Goal: Task Accomplishment & Management: Manage account settings

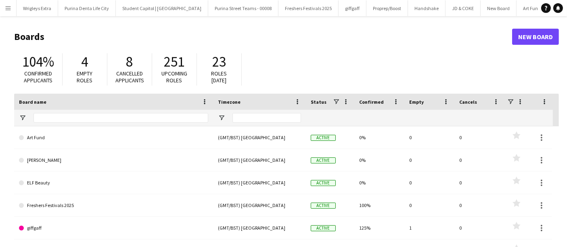
click at [13, 10] on button "Menu" at bounding box center [8, 8] width 16 height 16
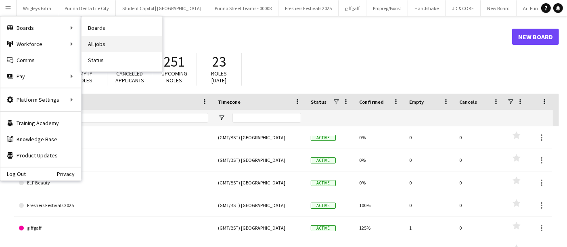
click at [107, 42] on link "All jobs" at bounding box center [121, 44] width 81 height 16
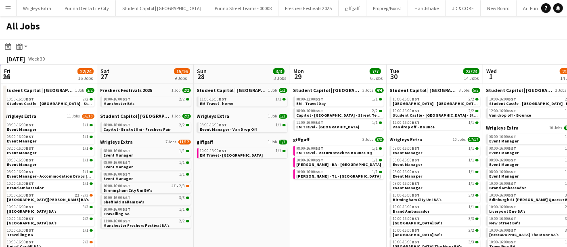
drag, startPoint x: 470, startPoint y: 206, endPoint x: 277, endPoint y: 204, distance: 192.8
click at [277, 204] on app-calendar-viewport "Tue 23 28/28 20 Jobs Wed 24 25/26 18 Jobs Thu 25 30/31 20 Jobs Fri 26 22/24 16 …" at bounding box center [283, 246] width 567 height 363
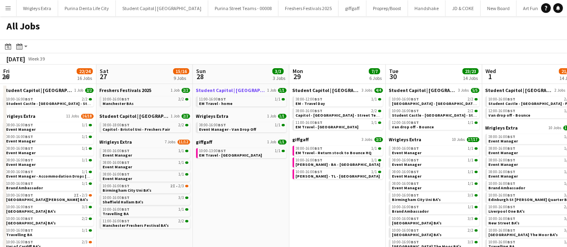
click at [237, 90] on span "Student Capitol | [GEOGRAPHIC_DATA]" at bounding box center [231, 90] width 70 height 6
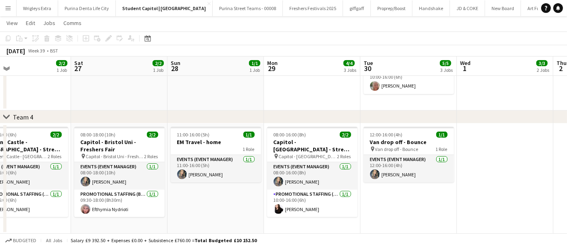
scroll to position [0, 316]
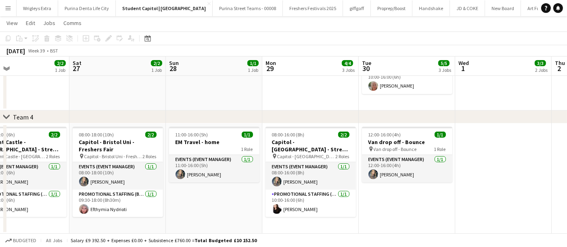
drag, startPoint x: 437, startPoint y: 203, endPoint x: 217, endPoint y: 203, distance: 220.2
click at [217, 203] on app-calendar-viewport "Tue 23 5/5 3 Jobs Wed 24 5/5 3 Jobs Thu 25 4/4 2 Jobs Fri 26 2/2 1 Job Sat 27 2…" at bounding box center [283, 7] width 567 height 453
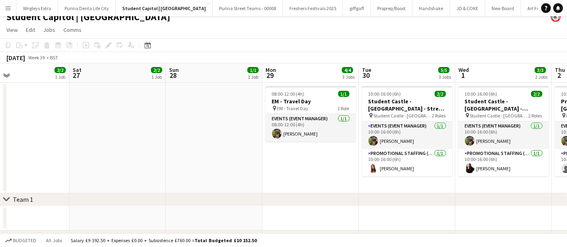
scroll to position [0, 0]
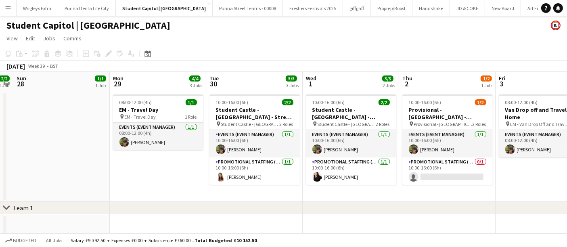
drag, startPoint x: 324, startPoint y: 175, endPoint x: 177, endPoint y: 175, distance: 147.2
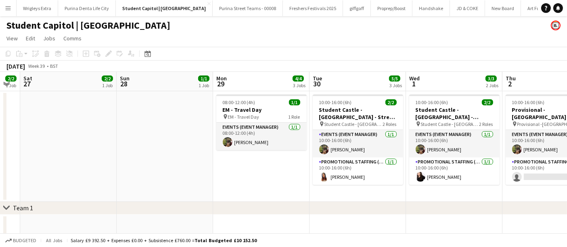
drag, startPoint x: 412, startPoint y: 190, endPoint x: 523, endPoint y: 177, distance: 111.6
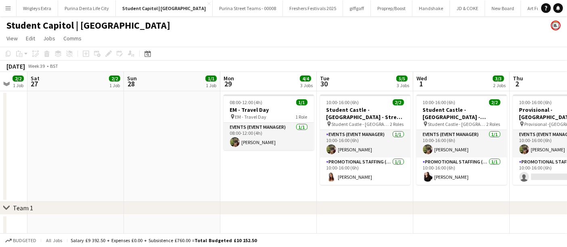
drag, startPoint x: 87, startPoint y: 169, endPoint x: 185, endPoint y: 169, distance: 98.0
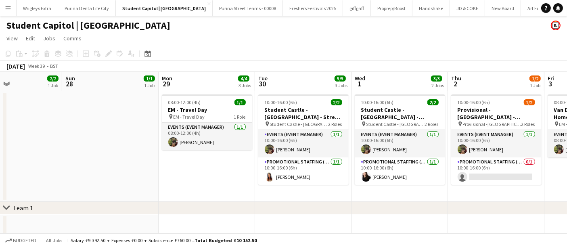
drag, startPoint x: 312, startPoint y: 176, endPoint x: 171, endPoint y: 174, distance: 140.4
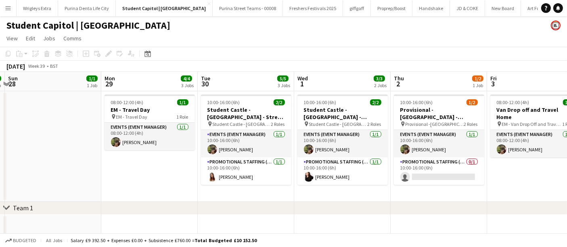
scroll to position [0, 261]
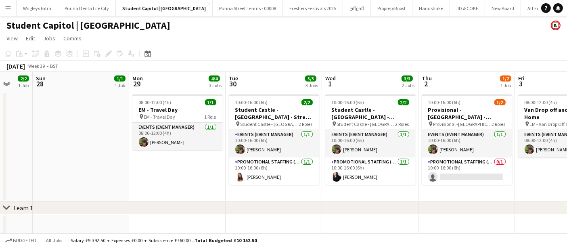
drag, startPoint x: 450, startPoint y: 195, endPoint x: 334, endPoint y: 196, distance: 116.6
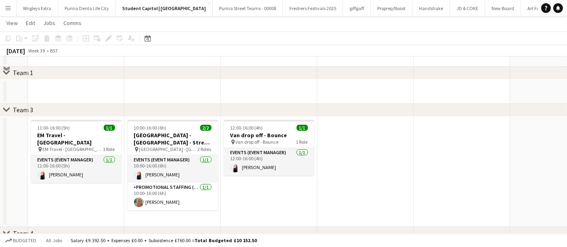
scroll to position [0, 0]
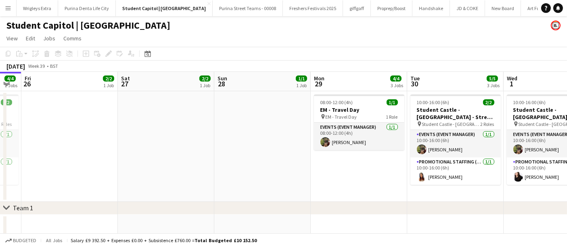
drag, startPoint x: 90, startPoint y: 183, endPoint x: 319, endPoint y: 179, distance: 229.5
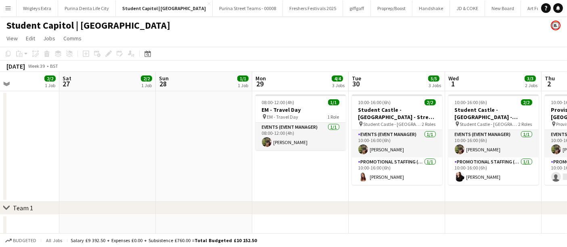
drag, startPoint x: 306, startPoint y: 155, endPoint x: 157, endPoint y: 155, distance: 149.2
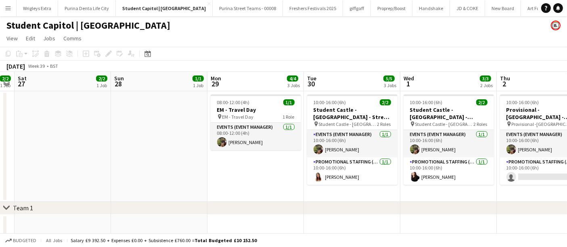
drag, startPoint x: 297, startPoint y: 173, endPoint x: 156, endPoint y: 173, distance: 141.6
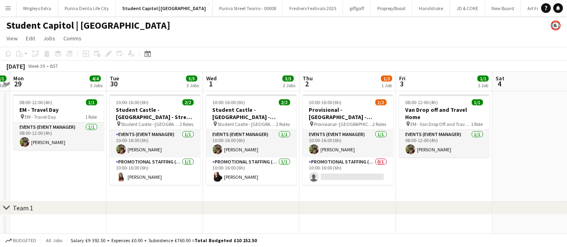
scroll to position [0, 280]
drag, startPoint x: 522, startPoint y: 186, endPoint x: 421, endPoint y: 187, distance: 100.0
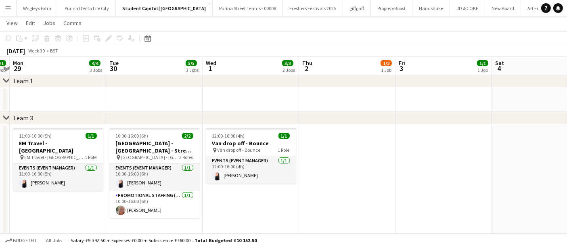
scroll to position [134, 0]
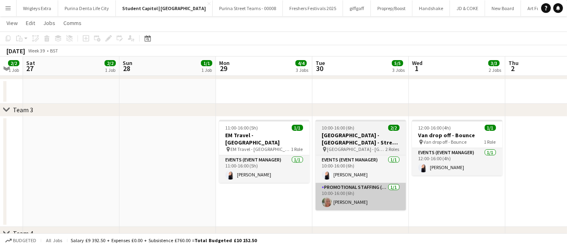
drag, startPoint x: 286, startPoint y: 201, endPoint x: 338, endPoint y: 189, distance: 53.4
click at [459, 189] on app-calendar-viewport "Thu 25 4/4 2 Jobs Fri 26 2/2 1 Job Sat 27 2/2 1 Job Sun 28 1/1 1 Job Mon 29 4/4…" at bounding box center [283, 123] width 567 height 453
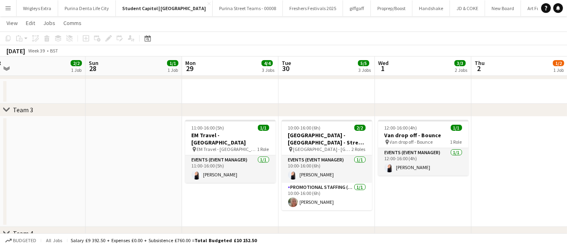
drag, startPoint x: 99, startPoint y: 171, endPoint x: 273, endPoint y: 172, distance: 173.8
click at [271, 172] on app-calendar-viewport "Thu 25 4/4 2 Jobs Fri 26 2/2 1 Job Sat 27 2/2 1 Job Sun 28 1/1 1 Job Mon 29 4/4…" at bounding box center [283, 123] width 567 height 453
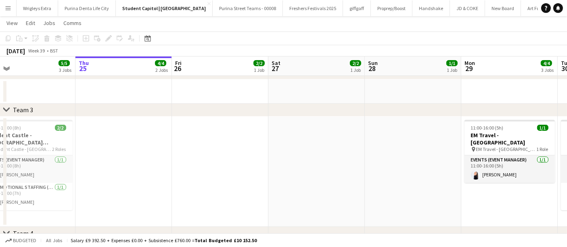
drag, startPoint x: 141, startPoint y: 175, endPoint x: 288, endPoint y: 175, distance: 147.2
click at [288, 175] on app-calendar-viewport "Tue 23 5/5 3 Jobs Wed 24 5/5 3 Jobs Thu 25 4/4 2 Jobs Fri 26 2/2 1 Job Sat 27 2…" at bounding box center [283, 123] width 567 height 453
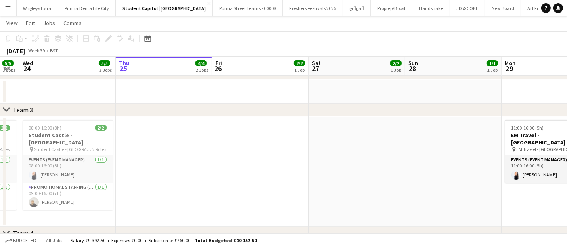
drag, startPoint x: 166, startPoint y: 178, endPoint x: 274, endPoint y: 177, distance: 108.5
click at [272, 177] on app-calendar-viewport "Mon 22 4/4 2 Jobs Tue 23 5/5 3 Jobs Wed 24 5/5 3 Jobs Thu 25 4/4 2 Jobs Fri 26 …" at bounding box center [283, 123] width 567 height 453
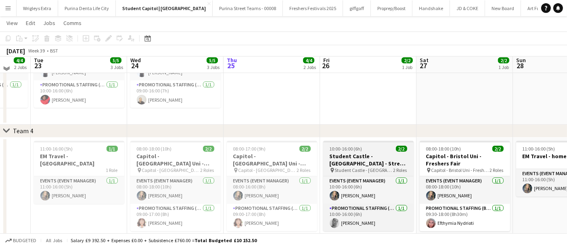
scroll to position [179, 0]
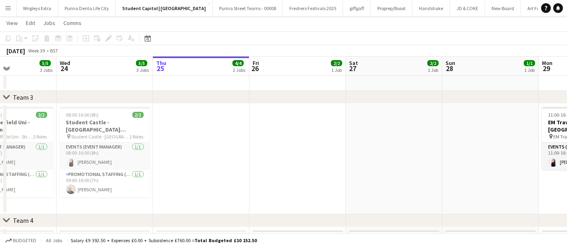
drag, startPoint x: 394, startPoint y: 163, endPoint x: 125, endPoint y: 170, distance: 268.7
click at [131, 170] on app-calendar-viewport "Sun 21 2/2 2 Jobs Mon 22 4/4 2 Jobs Tue 23 5/5 3 Jobs Wed 24 5/5 3 Jobs Thu 25 …" at bounding box center [283, 94] width 567 height 485
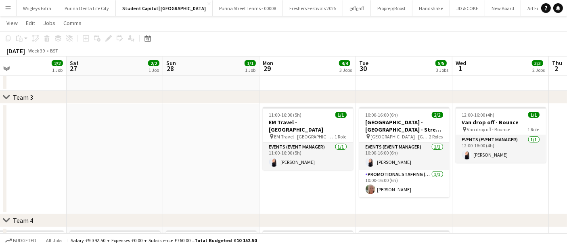
drag, startPoint x: 371, startPoint y: 194, endPoint x: 215, endPoint y: 165, distance: 158.8
click at [214, 166] on app-calendar-viewport "Tue 23 5/5 3 Jobs Wed 24 5/5 3 Jobs Thu 25 4/4 2 Jobs Fri 26 2/2 1 Job Sat 27 2…" at bounding box center [283, 94] width 567 height 485
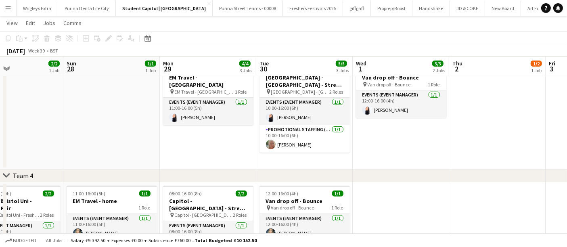
scroll to position [0, 268]
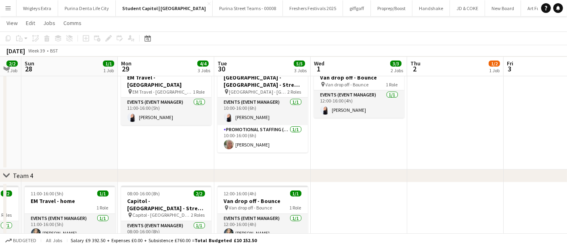
drag, startPoint x: 407, startPoint y: 163, endPoint x: 328, endPoint y: 178, distance: 80.1
click at [328, 178] on div "chevron-right Team 1 chevron-right Team 3 chevron-right Team 4 Thu 25 4/4 2 Job…" at bounding box center [283, 50] width 567 height 485
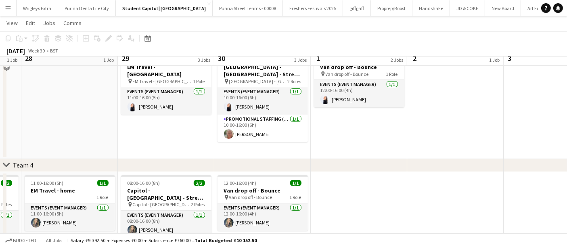
scroll to position [283, 0]
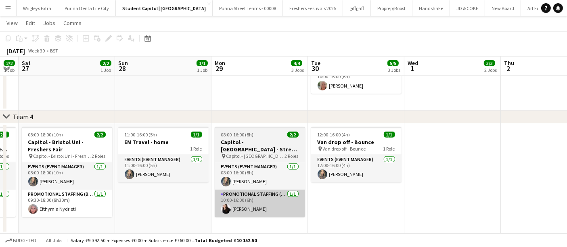
drag, startPoint x: 272, startPoint y: 204, endPoint x: 310, endPoint y: 207, distance: 38.0
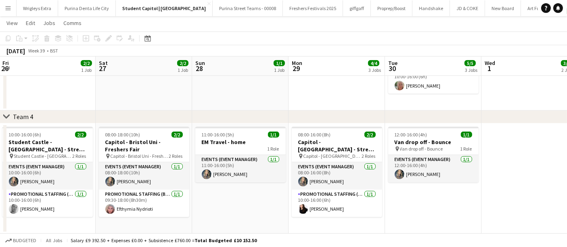
drag, startPoint x: 201, startPoint y: 206, endPoint x: 264, endPoint y: 207, distance: 62.5
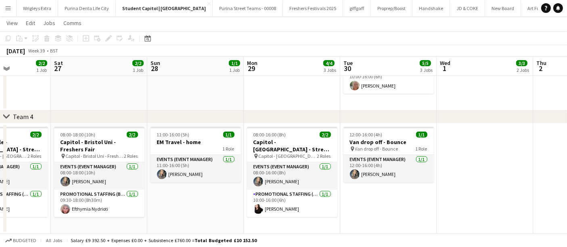
scroll to position [0, 267]
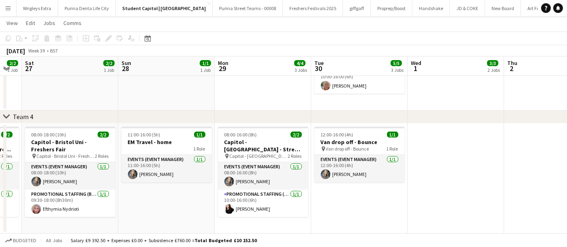
drag, startPoint x: 279, startPoint y: 210, endPoint x: 182, endPoint y: 210, distance: 97.2
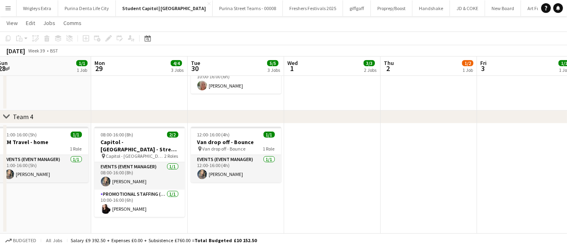
drag, startPoint x: 375, startPoint y: 211, endPoint x: 251, endPoint y: 207, distance: 124.7
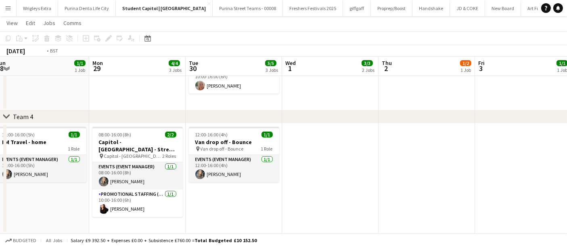
drag, startPoint x: 439, startPoint y: 189, endPoint x: 287, endPoint y: 192, distance: 152.1
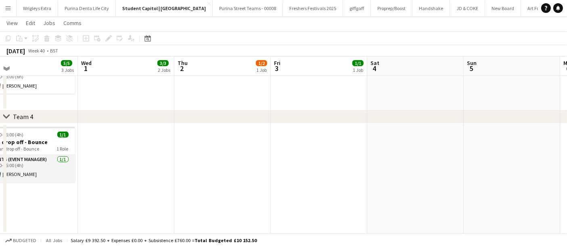
drag, startPoint x: 372, startPoint y: 194, endPoint x: 224, endPoint y: 192, distance: 148.0
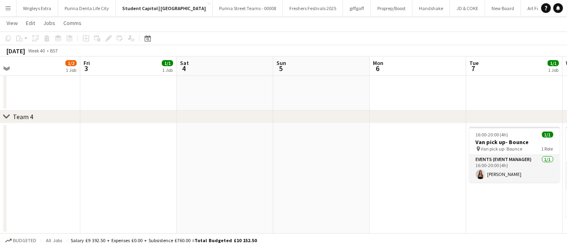
drag, startPoint x: 258, startPoint y: 192, endPoint x: 273, endPoint y: 189, distance: 16.0
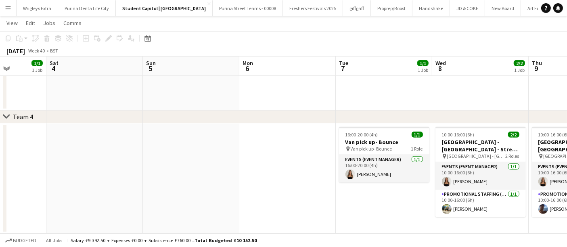
drag, startPoint x: 339, startPoint y: 189, endPoint x: 192, endPoint y: 186, distance: 147.2
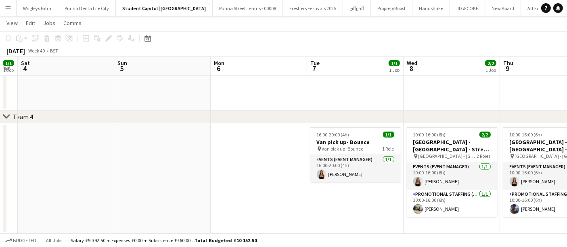
drag, startPoint x: 322, startPoint y: 201, endPoint x: 194, endPoint y: 198, distance: 128.3
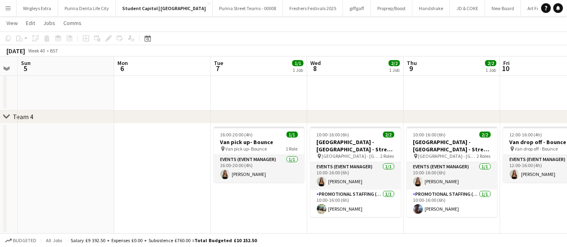
scroll to position [0, 293]
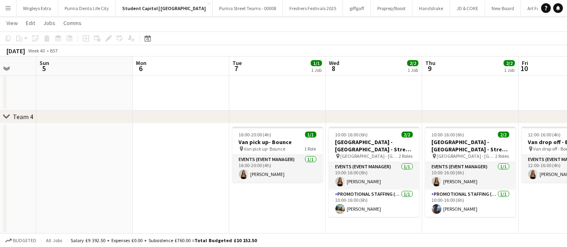
drag, startPoint x: 510, startPoint y: 209, endPoint x: 449, endPoint y: 212, distance: 61.0
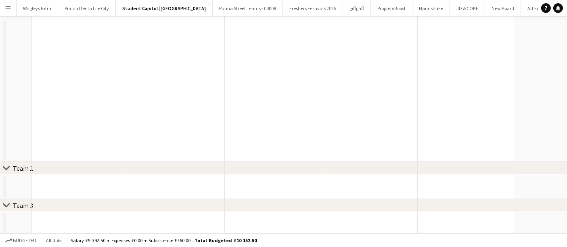
scroll to position [0, 0]
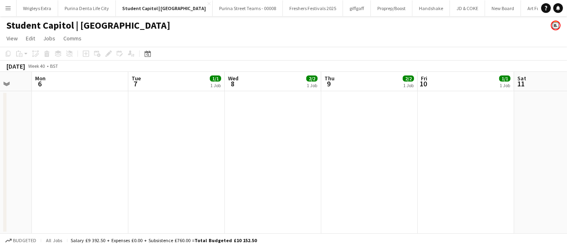
drag, startPoint x: 201, startPoint y: 150, endPoint x: 517, endPoint y: 146, distance: 316.6
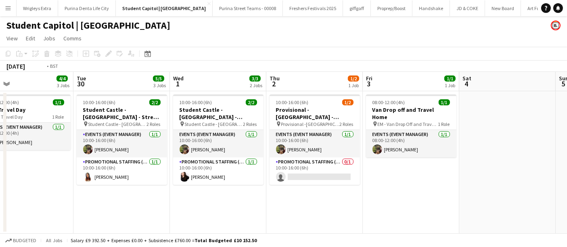
scroll to position [0, 207]
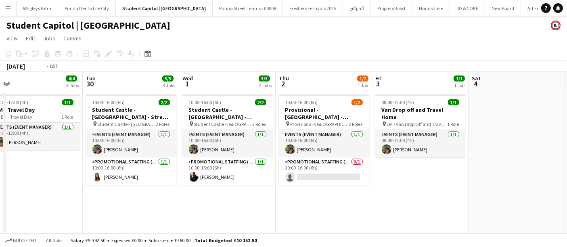
drag, startPoint x: 231, startPoint y: 203, endPoint x: 336, endPoint y: 194, distance: 106.1
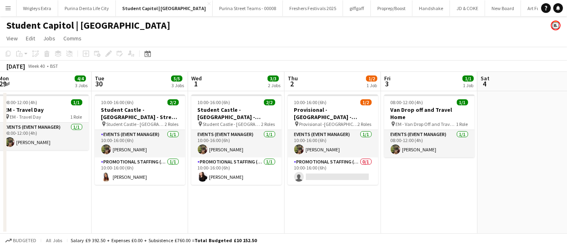
drag, startPoint x: 497, startPoint y: 208, endPoint x: 167, endPoint y: 210, distance: 329.9
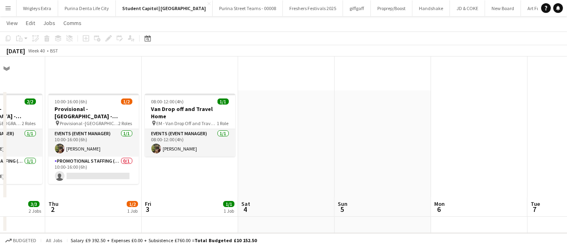
scroll to position [216, 0]
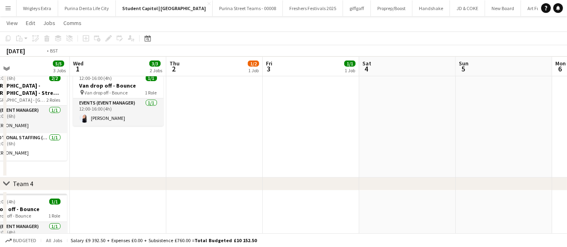
drag, startPoint x: 127, startPoint y: 155, endPoint x: 493, endPoint y: 150, distance: 366.3
click at [519, 146] on app-calendar-viewport "Mon 29 4/4 3 Jobs Tue 30 5/5 3 Jobs Wed 1 3/3 2 Jobs Thu 2 1/2 1 Job Fri 3 1/1 …" at bounding box center [283, 58] width 567 height 485
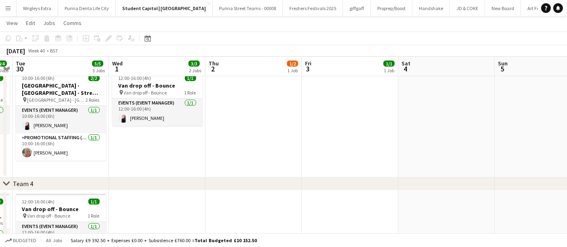
scroll to position [0, 304]
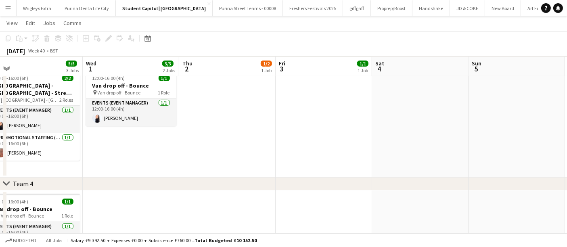
drag, startPoint x: 540, startPoint y: 142, endPoint x: 271, endPoint y: 201, distance: 275.9
click at [261, 209] on app-calendar-viewport "Sat 27 2/2 1 Job Sun 28 1/1 1 Job Mon 29 4/4 3 Jobs Tue 30 5/5 3 Jobs Wed 1 3/3…" at bounding box center [283, 58] width 567 height 485
drag, startPoint x: 242, startPoint y: 173, endPoint x: 299, endPoint y: 163, distance: 58.6
click at [299, 163] on div "chevron-right Team 1 chevron-right Team 3 chevron-right Team 4 Sat 27 2/2 1 Job…" at bounding box center [283, 58] width 567 height 485
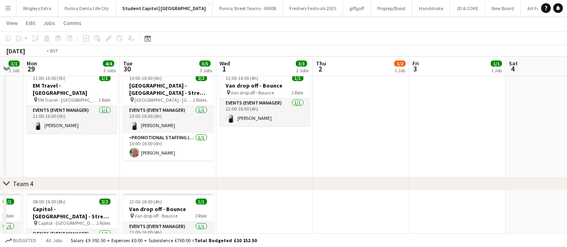
drag, startPoint x: 302, startPoint y: 136, endPoint x: 447, endPoint y: 136, distance: 145.2
click at [447, 136] on app-calendar-viewport "Sat 27 2/2 1 Job Sun 28 1/1 1 Job Mon 29 4/4 3 Jobs Tue 30 5/5 3 Jobs Wed 1 3/3…" at bounding box center [283, 58] width 567 height 485
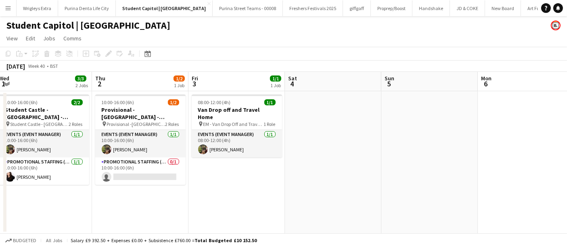
scroll to position [0, 319]
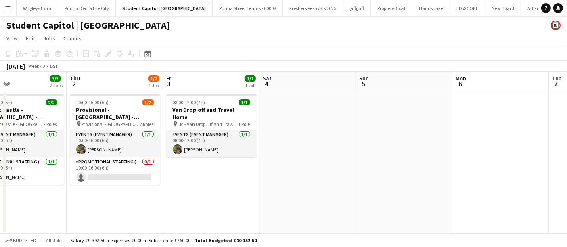
drag, startPoint x: 508, startPoint y: 174, endPoint x: 227, endPoint y: 210, distance: 283.8
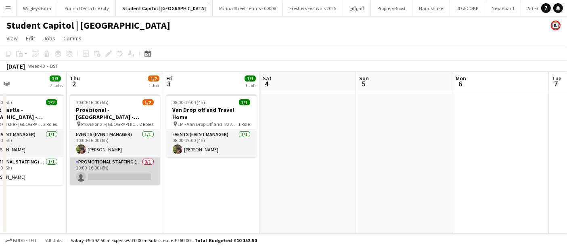
click at [116, 163] on app-card-role "Promotional Staffing (Brand Ambassadors) 0/1 10:00-16:00 (6h) single-neutral-ac…" at bounding box center [115, 170] width 90 height 27
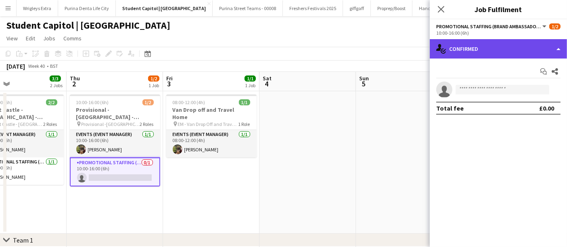
click at [528, 47] on div "single-neutral-actions-check-2 Confirmed" at bounding box center [498, 48] width 137 height 19
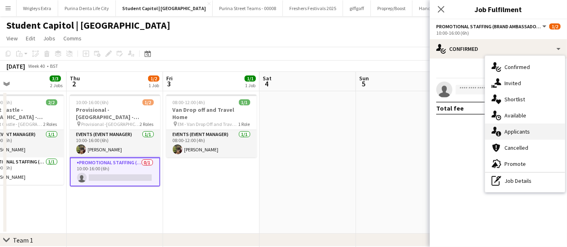
click at [530, 129] on div "single-neutral-actions-information Applicants" at bounding box center [525, 131] width 80 height 16
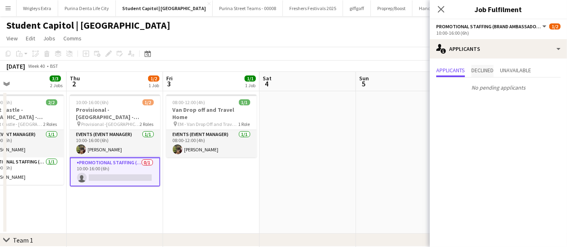
click at [484, 69] on span "Declined" at bounding box center [482, 70] width 22 height 6
click at [515, 68] on span "Unavailable" at bounding box center [515, 70] width 31 height 6
click at [447, 70] on span "Applicants" at bounding box center [450, 70] width 29 height 6
click at [445, 5] on app-icon "Close pop-in" at bounding box center [441, 10] width 12 height 12
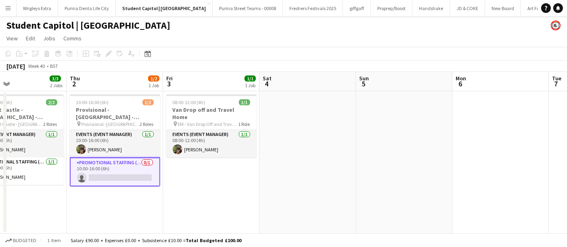
click at [108, 159] on app-card-role "Promotional Staffing (Brand Ambassadors) 0/1 10:00-16:00 (6h) single-neutral-ac…" at bounding box center [115, 171] width 90 height 29
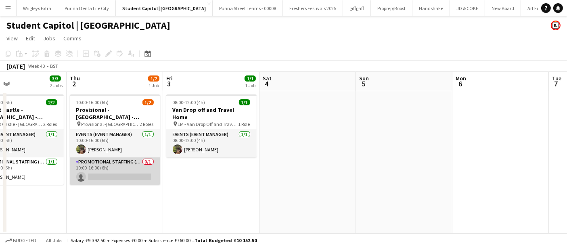
click at [131, 157] on app-card-role "Promotional Staffing (Brand Ambassadors) 0/1 10:00-16:00 (6h) single-neutral-ac…" at bounding box center [115, 170] width 90 height 27
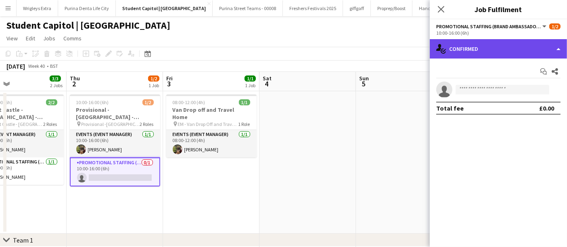
click at [527, 49] on div "single-neutral-actions-check-2 Confirmed" at bounding box center [498, 48] width 137 height 19
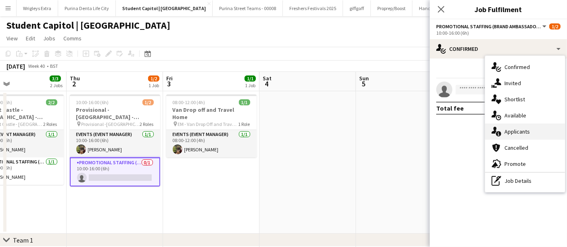
click at [539, 132] on div "single-neutral-actions-information Applicants" at bounding box center [525, 131] width 80 height 16
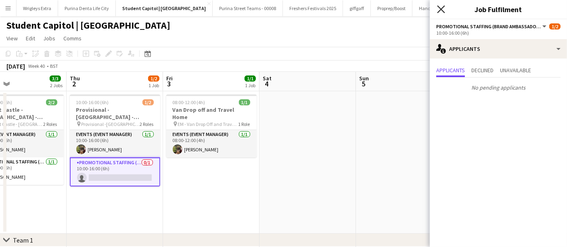
click at [441, 8] on icon at bounding box center [441, 9] width 8 height 8
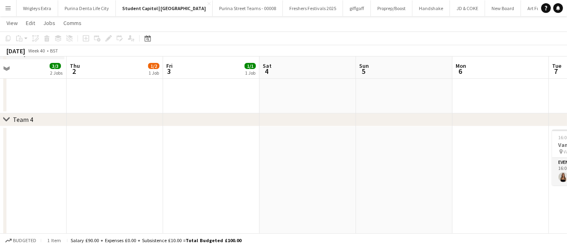
scroll to position [283, 0]
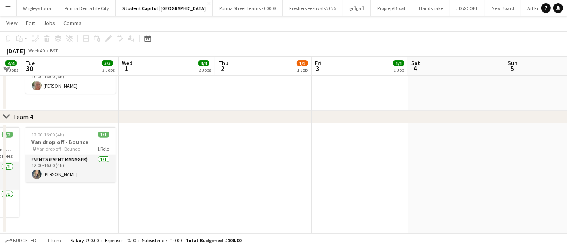
drag, startPoint x: 146, startPoint y: 183, endPoint x: 312, endPoint y: 170, distance: 166.3
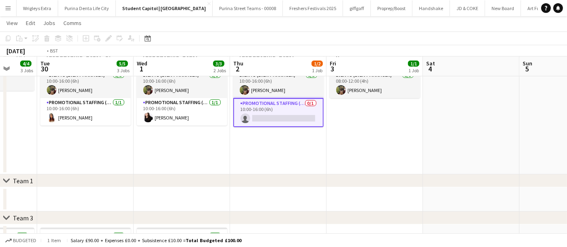
scroll to position [0, 222]
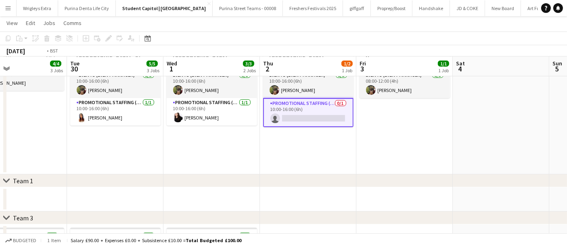
drag, startPoint x: 242, startPoint y: 156, endPoint x: 315, endPoint y: 149, distance: 72.6
click at [318, 149] on app-calendar-viewport "Sat 27 2/2 1 Job Sun 28 1/1 1 Job Mon 29 4/4 3 Jobs Tue 30 5/5 3 Jobs Wed 1 3/3…" at bounding box center [283, 215] width 567 height 485
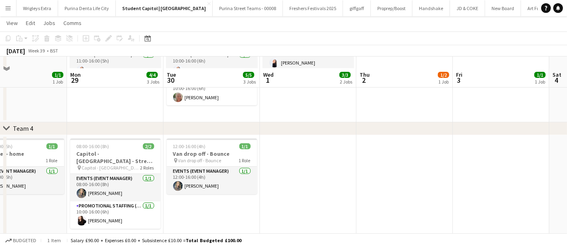
scroll to position [283, 0]
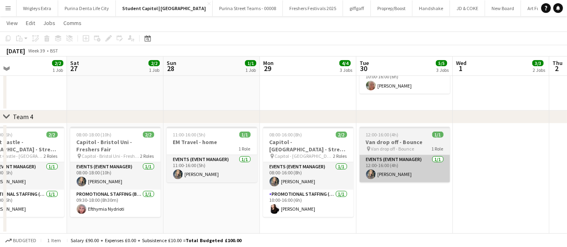
drag, startPoint x: 403, startPoint y: 176, endPoint x: 396, endPoint y: 179, distance: 7.4
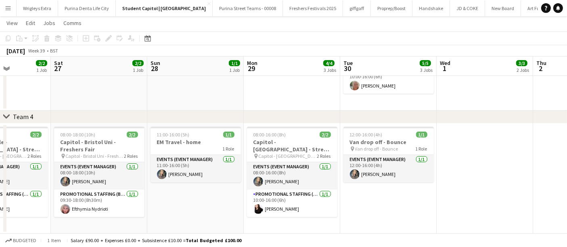
drag, startPoint x: 503, startPoint y: 177, endPoint x: 284, endPoint y: 209, distance: 220.5
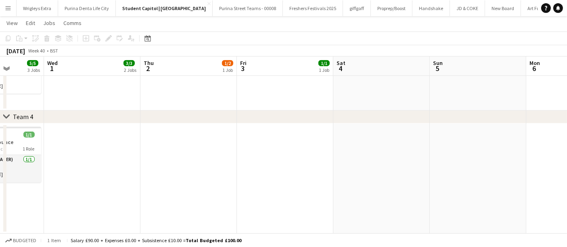
drag, startPoint x: 463, startPoint y: 198, endPoint x: 330, endPoint y: 212, distance: 134.2
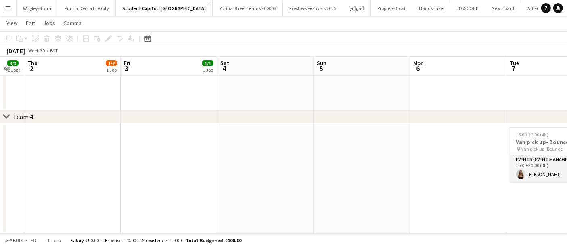
drag, startPoint x: 324, startPoint y: 206, endPoint x: 292, endPoint y: 206, distance: 32.7
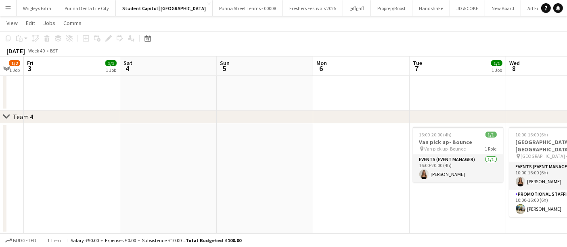
drag, startPoint x: 254, startPoint y: 200, endPoint x: 244, endPoint y: 200, distance: 10.5
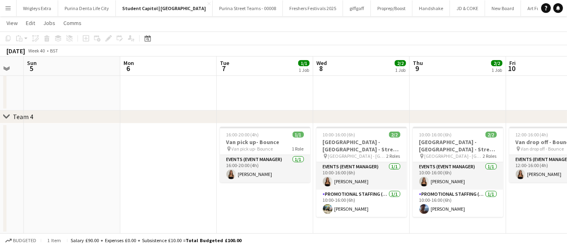
scroll to position [0, 268]
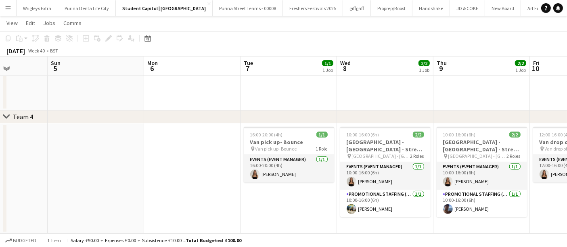
drag, startPoint x: 546, startPoint y: 199, endPoint x: 475, endPoint y: 210, distance: 71.9
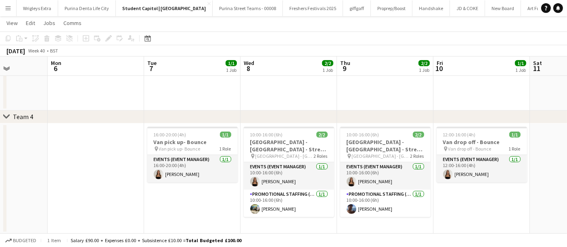
scroll to position [0, 242]
